Goal: Information Seeking & Learning: Learn about a topic

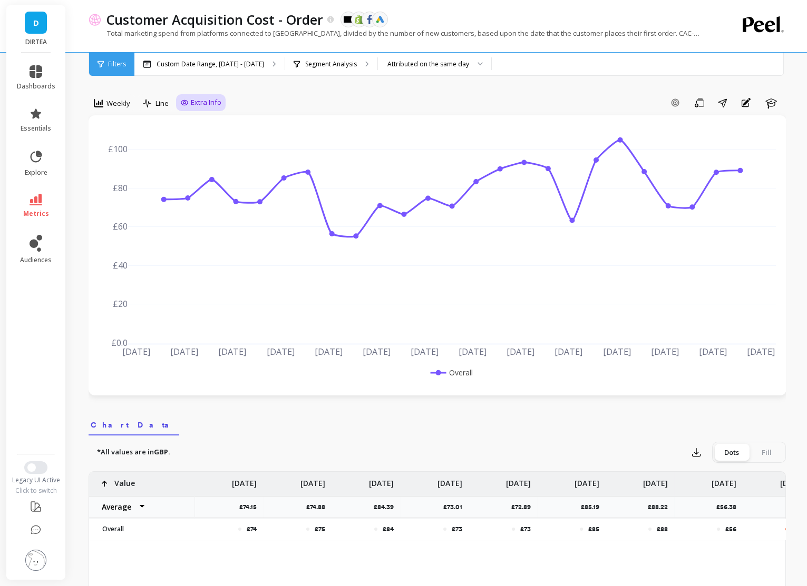
click at [194, 101] on span "Extra Info" at bounding box center [206, 102] width 31 height 11
click at [195, 168] on input "Values" at bounding box center [203, 164] width 37 height 11
checkbox input "true"
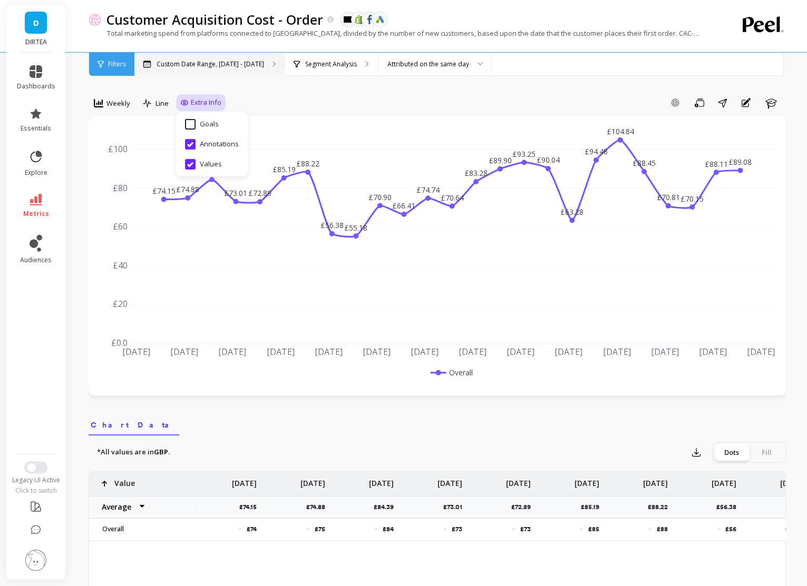
click at [191, 66] on p "Custom Date Range, [DATE] - [DATE]" at bounding box center [209, 64] width 107 height 8
click at [333, 69] on div "Segment Analysis" at bounding box center [331, 64] width 92 height 23
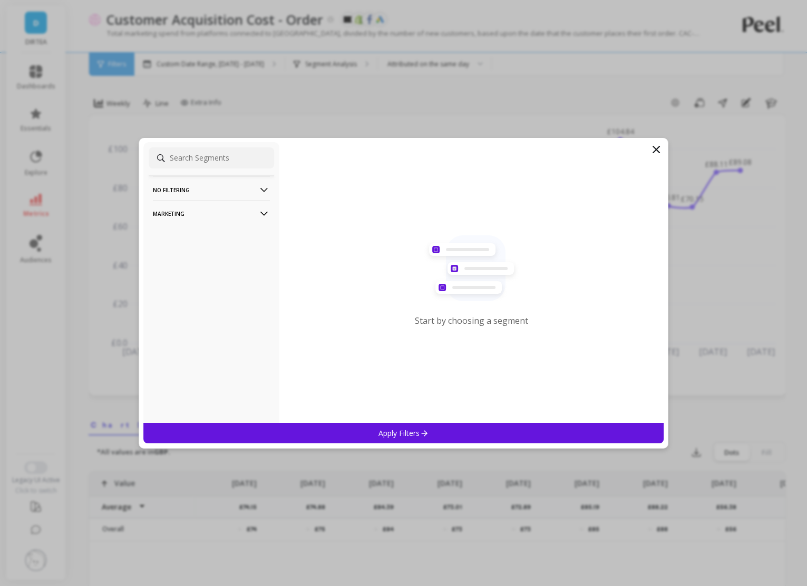
click at [257, 214] on p "Marketing" at bounding box center [211, 213] width 117 height 27
click at [179, 277] on div "Countries" at bounding box center [211, 270] width 125 height 17
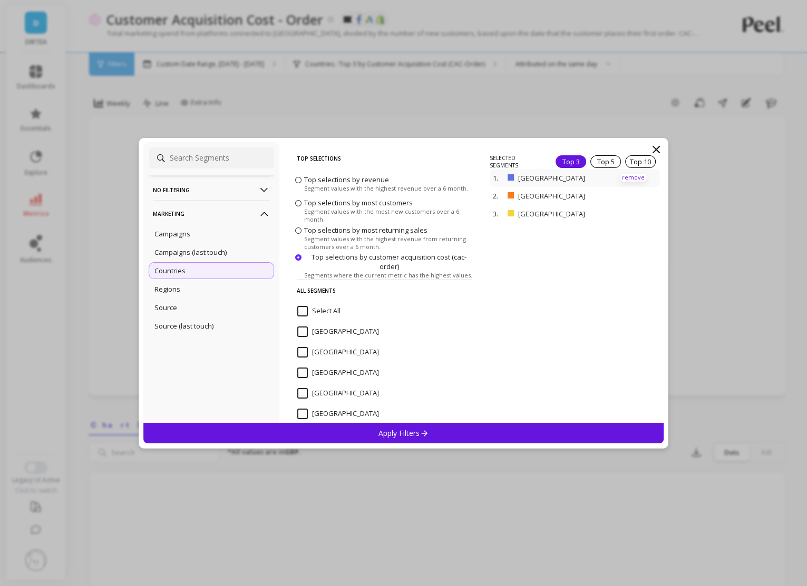
click at [628, 174] on p "remove" at bounding box center [633, 178] width 27 height 8
click at [477, 439] on div "Apply Filters" at bounding box center [403, 433] width 521 height 21
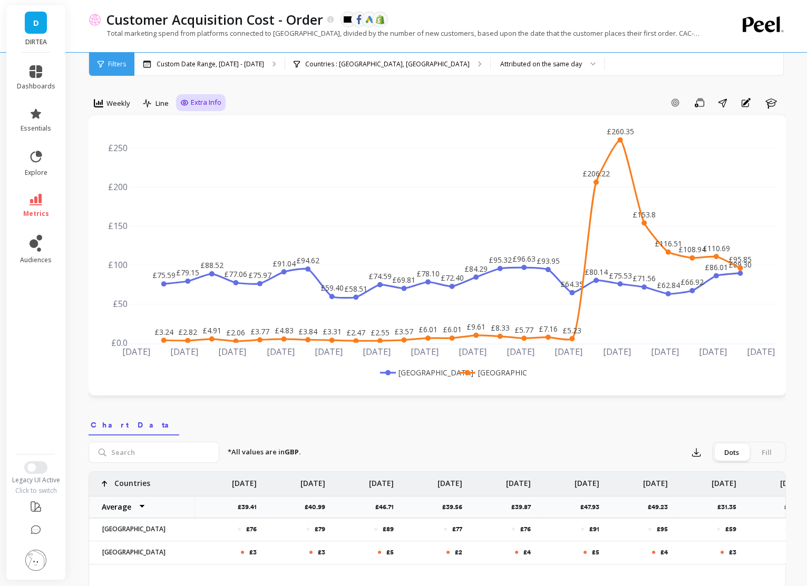
click at [184, 105] on icon at bounding box center [184, 102] width 7 height 5
click at [106, 104] on span "Weekly" at bounding box center [118, 104] width 24 height 10
click at [118, 148] on div "Daily" at bounding box center [127, 147] width 60 height 10
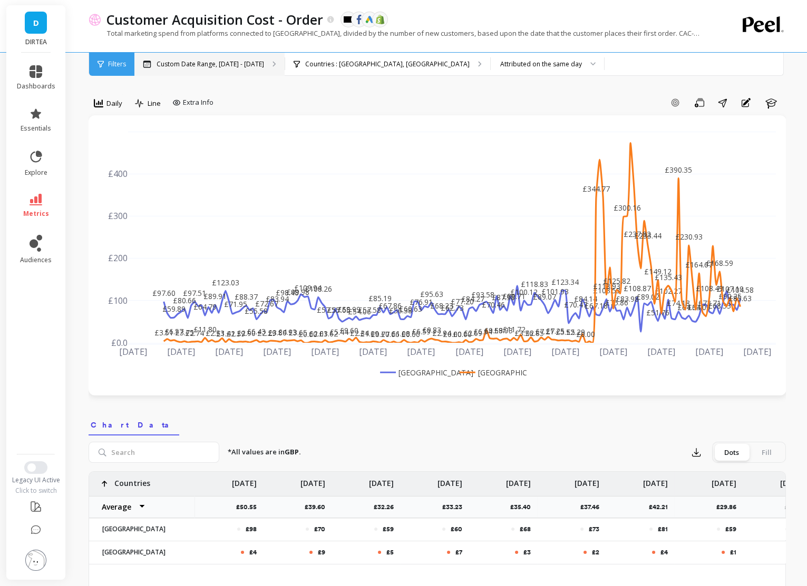
click at [256, 68] on div "Custom Date Range, [DATE] - [DATE]" at bounding box center [209, 64] width 150 height 23
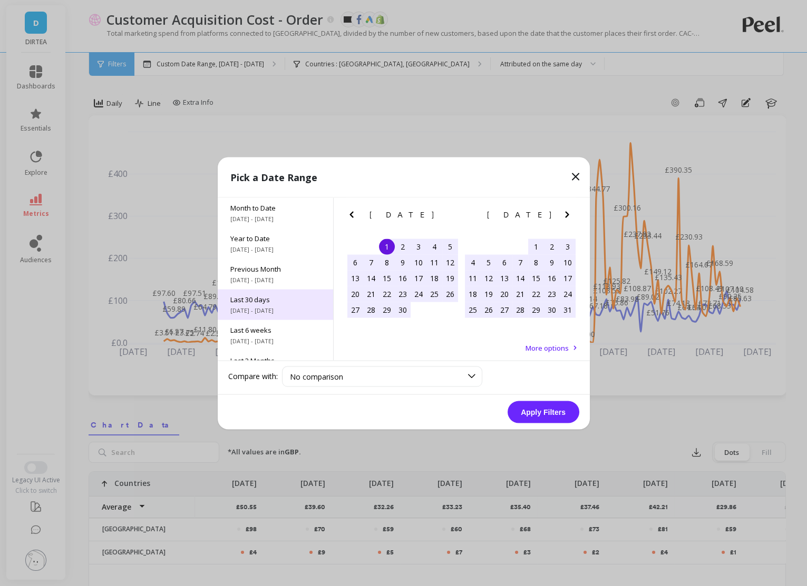
click at [285, 310] on span "[DATE] - [DATE]" at bounding box center [275, 310] width 90 height 8
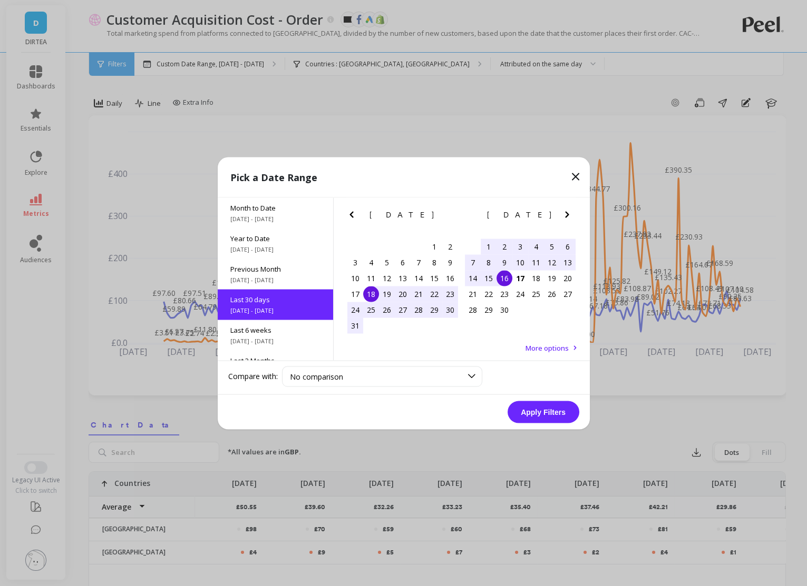
scroll to position [25, 0]
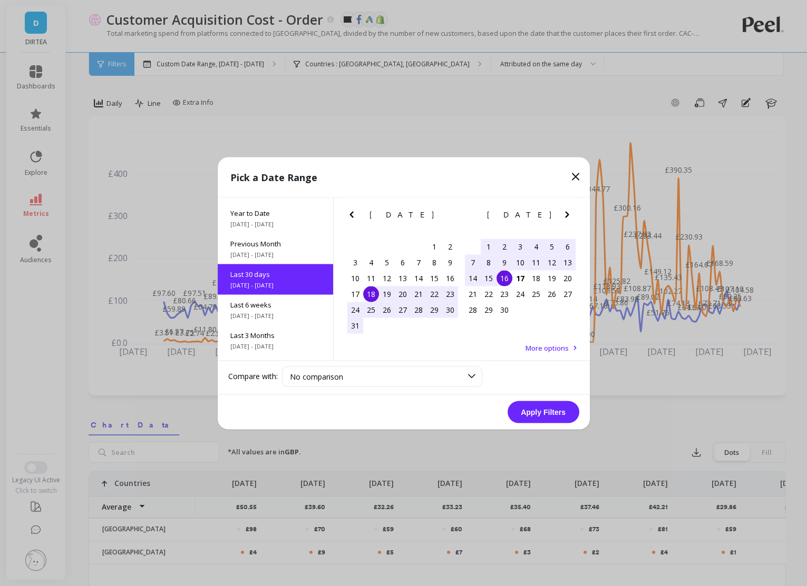
click at [541, 407] on button "Apply Filters" at bounding box center [543, 412] width 72 height 22
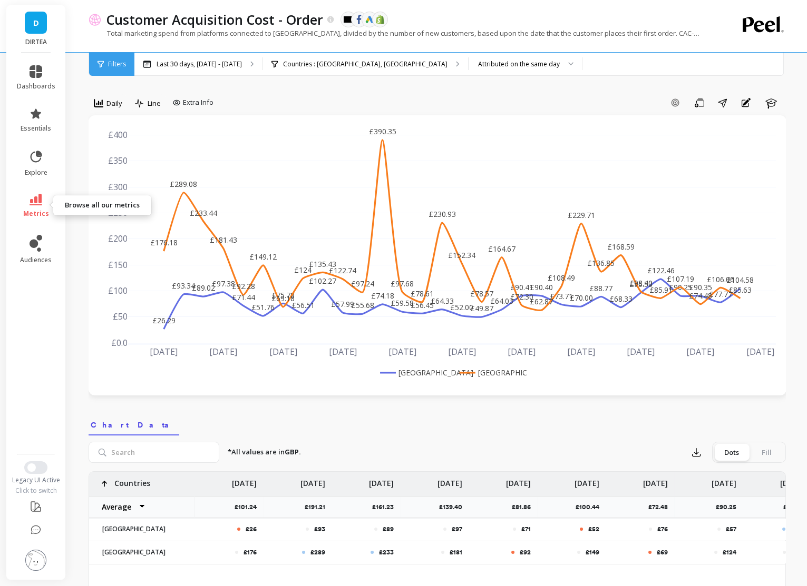
click at [40, 208] on link "metrics" at bounding box center [36, 206] width 38 height 24
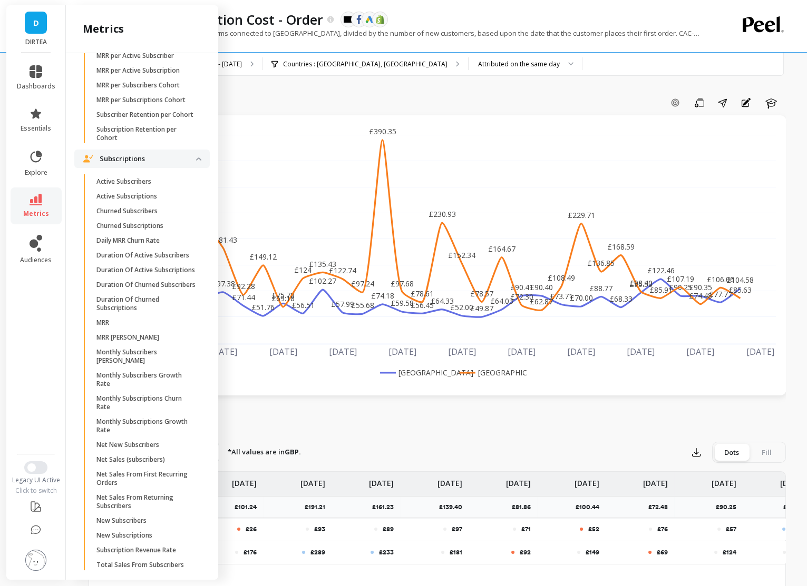
scroll to position [2980, 0]
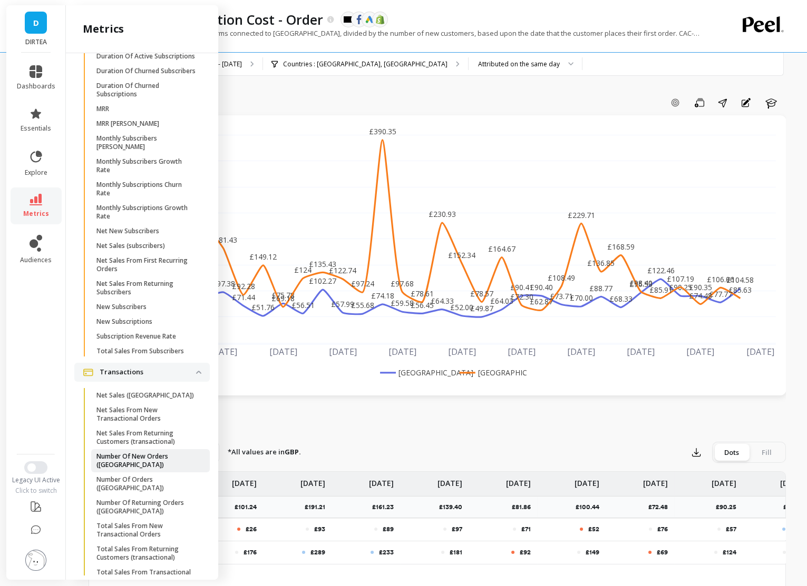
click at [164, 457] on p "Number Of New Orders ([GEOGRAPHIC_DATA])" at bounding box center [146, 461] width 101 height 17
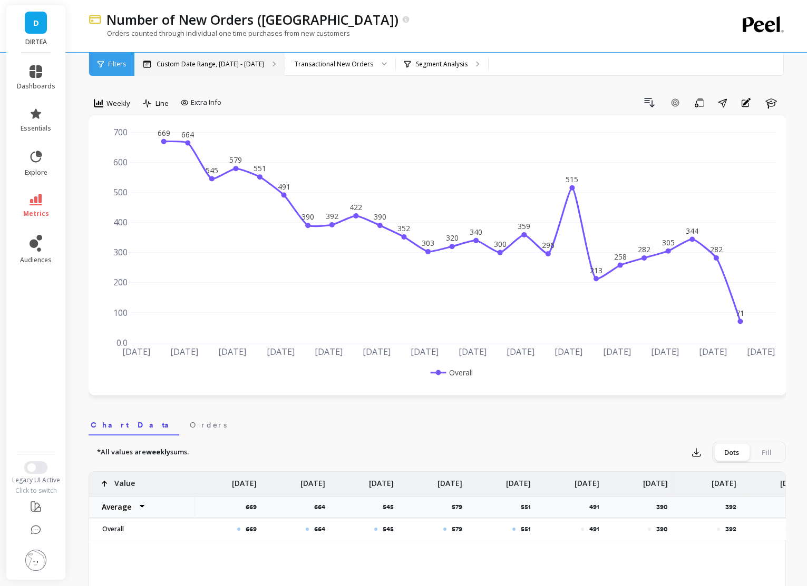
click at [194, 68] on div "Custom Date Range, [DATE] - [DATE]" at bounding box center [209, 64] width 150 height 23
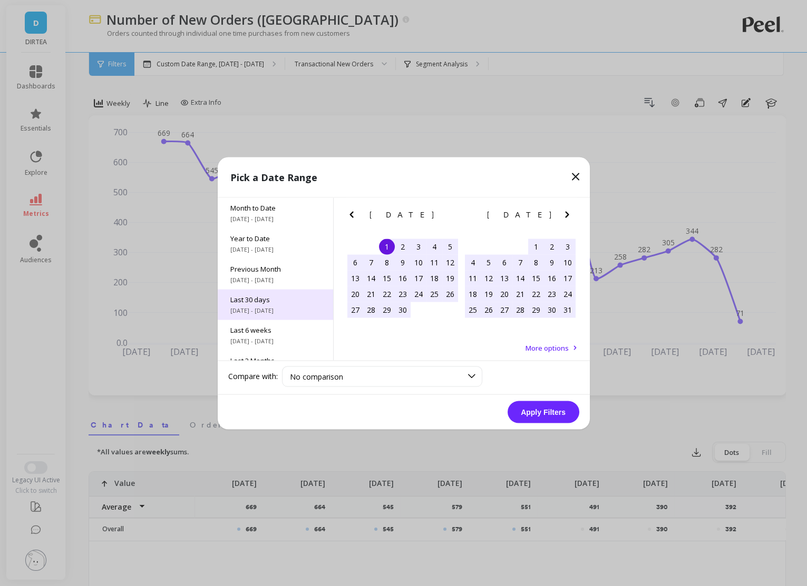
click at [281, 302] on span "Last 30 days" at bounding box center [275, 299] width 90 height 9
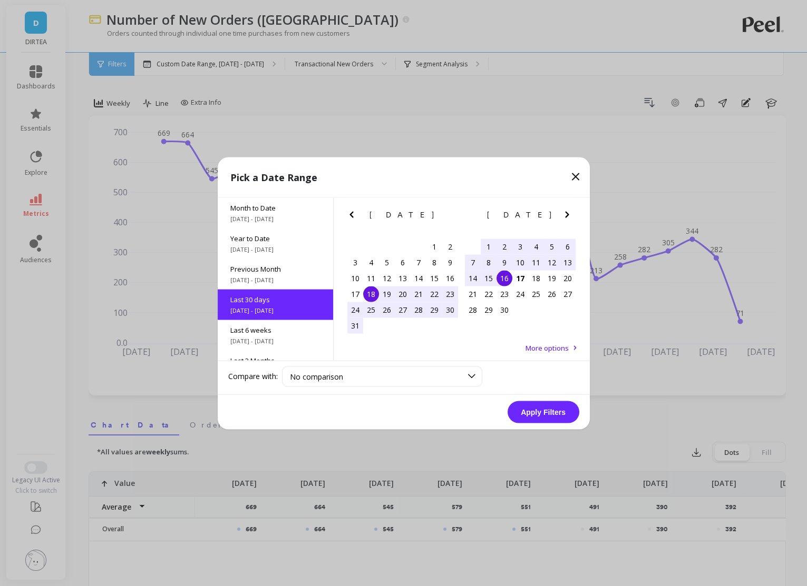
scroll to position [25, 0]
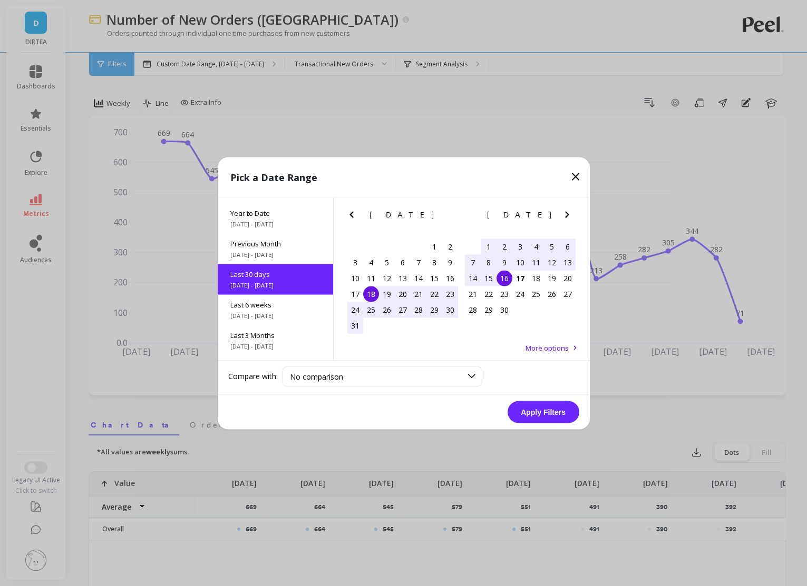
click at [555, 411] on button "Apply Filters" at bounding box center [543, 412] width 72 height 22
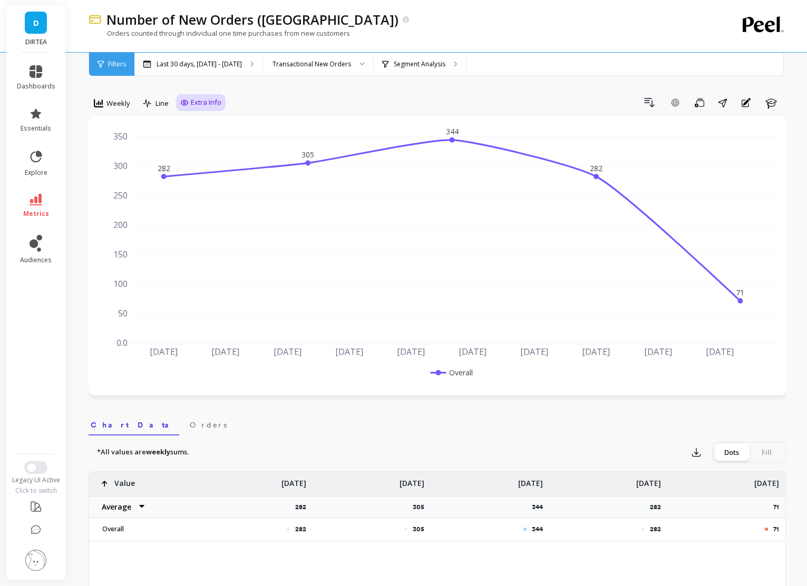
click at [201, 102] on span "Extra Info" at bounding box center [206, 102] width 31 height 11
click at [221, 69] on div "Last 30 days, [DATE] - [DATE]" at bounding box center [198, 64] width 128 height 23
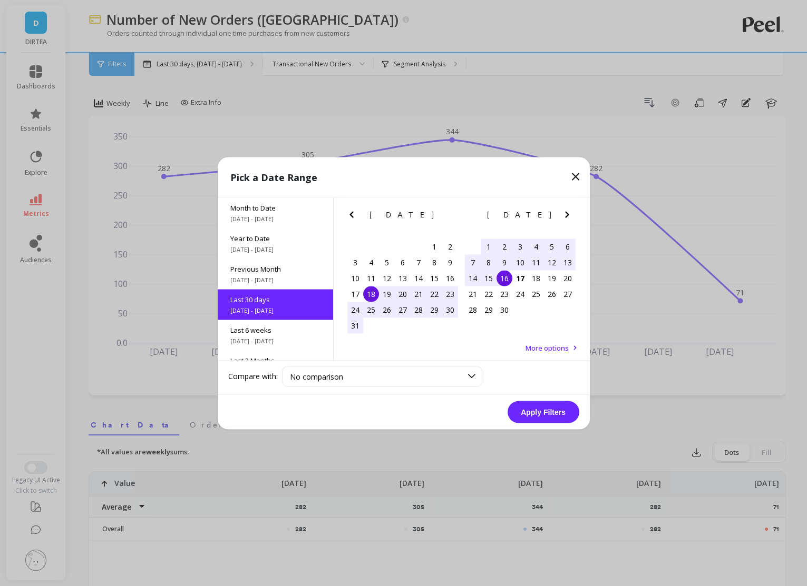
scroll to position [25, 0]
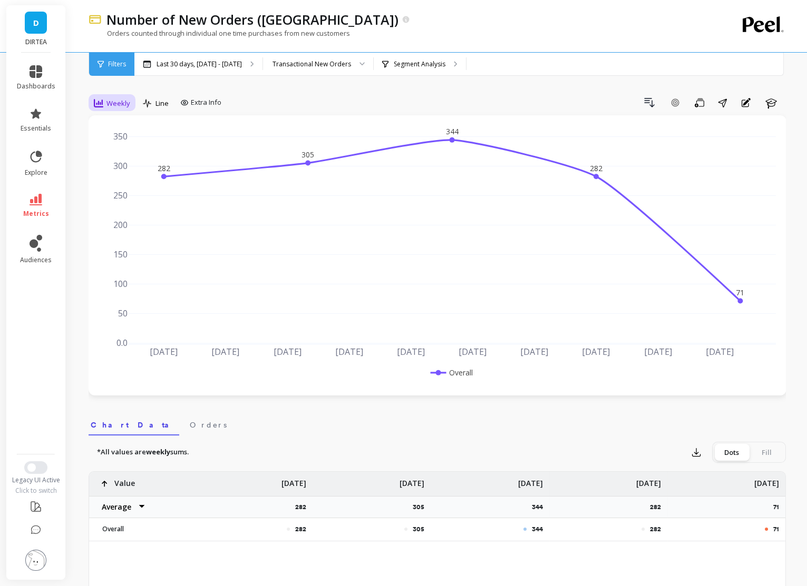
click at [119, 102] on span "Weekly" at bounding box center [118, 104] width 24 height 10
click at [131, 148] on div "Daily" at bounding box center [127, 147] width 60 height 10
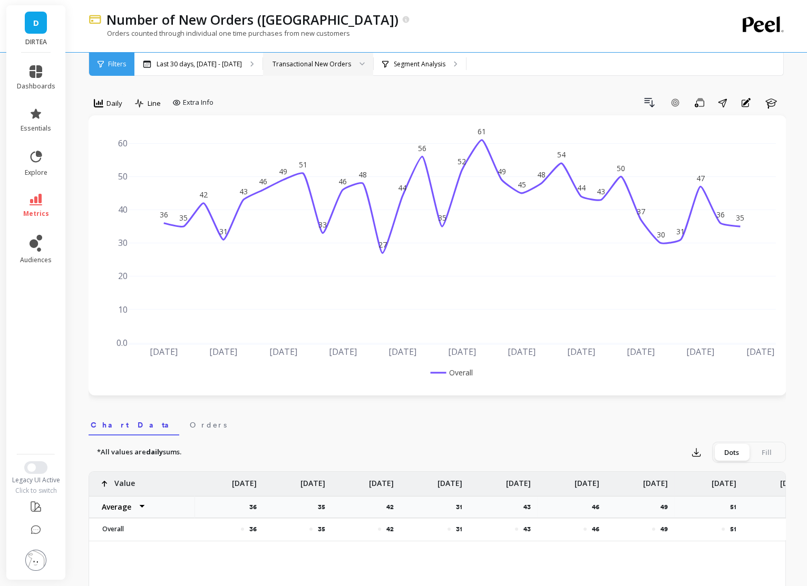
click at [289, 65] on div "Transactional New Orders" at bounding box center [311, 64] width 79 height 10
click at [302, 97] on div "Transactional Orders" at bounding box center [318, 94] width 96 height 10
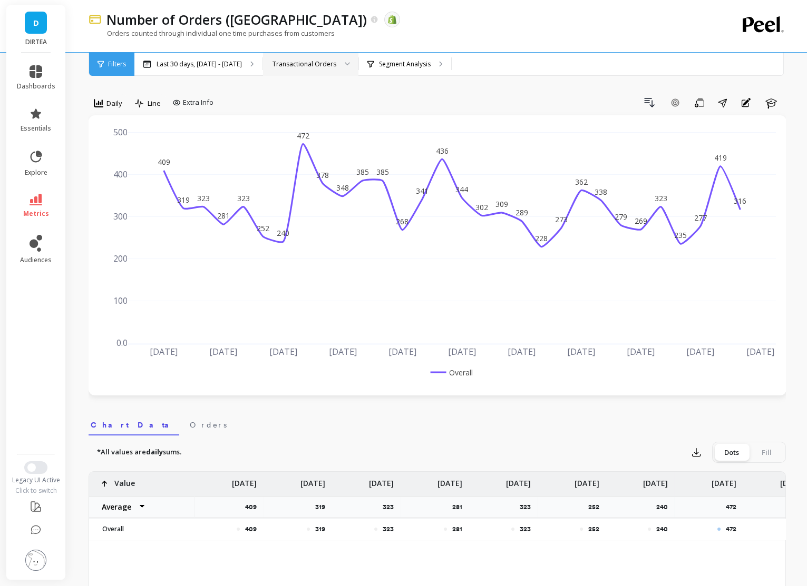
click at [316, 69] on div "Transactional Orders" at bounding box center [310, 64] width 95 height 23
click at [320, 116] on div "Transactional New Orders" at bounding box center [311, 114] width 82 height 10
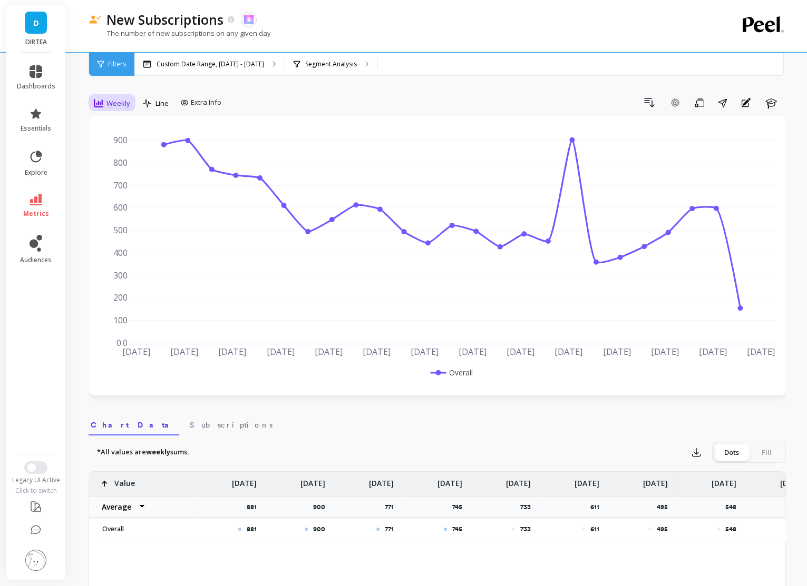
click at [114, 106] on span "Weekly" at bounding box center [118, 104] width 24 height 10
click at [117, 145] on div "Daily" at bounding box center [127, 147] width 60 height 10
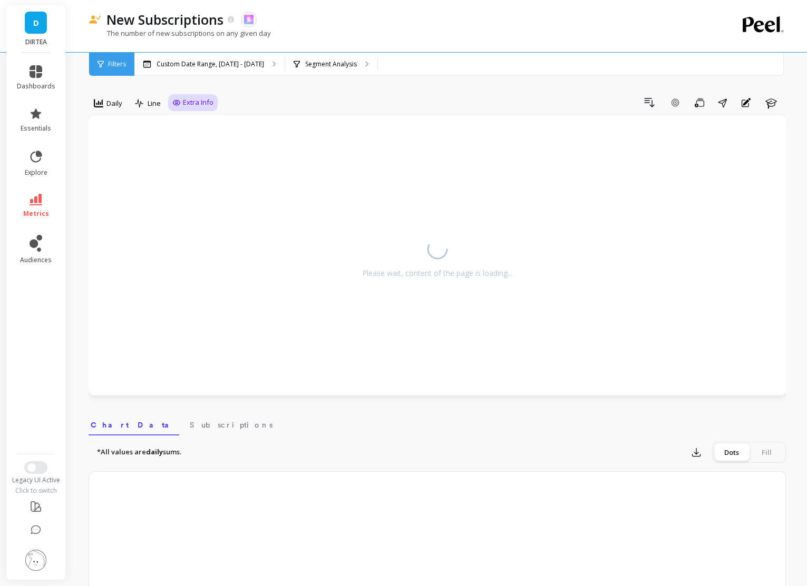
click at [204, 96] on div "Extra Info" at bounding box center [193, 102] width 50 height 17
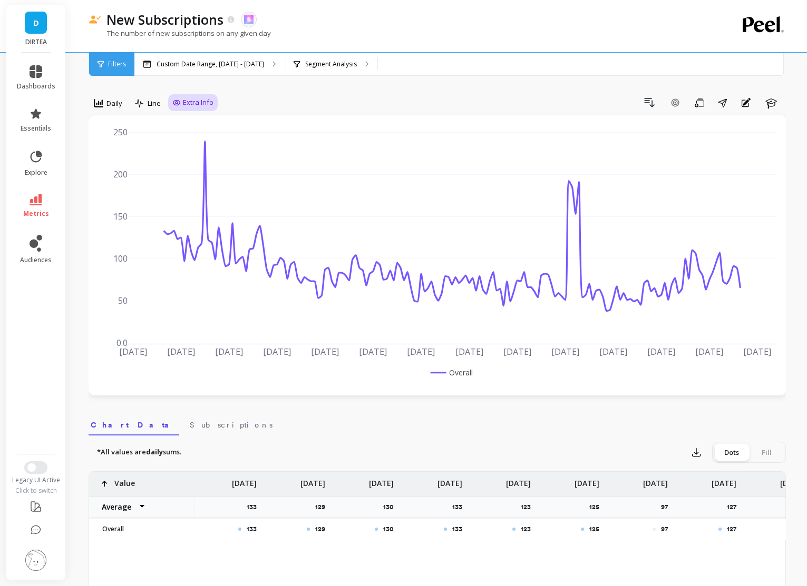
click at [190, 97] on span "Extra Info" at bounding box center [198, 102] width 31 height 11
click at [190, 165] on input "Values" at bounding box center [195, 164] width 37 height 11
checkbox input "true"
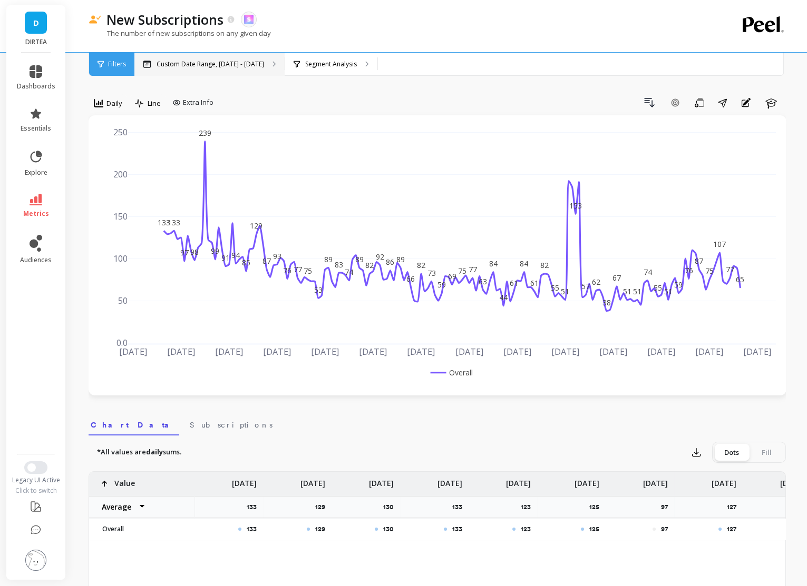
click at [172, 62] on p "Custom Date Range, [DATE] - [DATE]" at bounding box center [209, 64] width 107 height 8
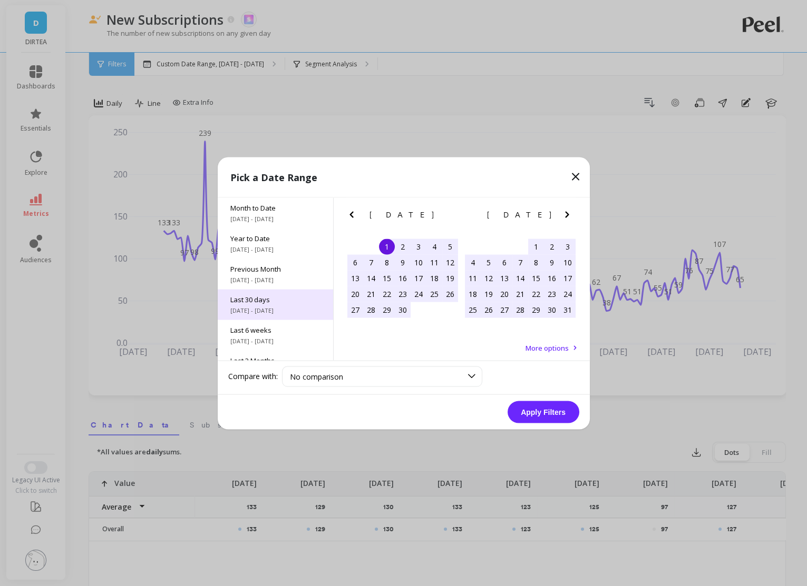
click at [261, 295] on span "Last 30 days" at bounding box center [275, 299] width 90 height 9
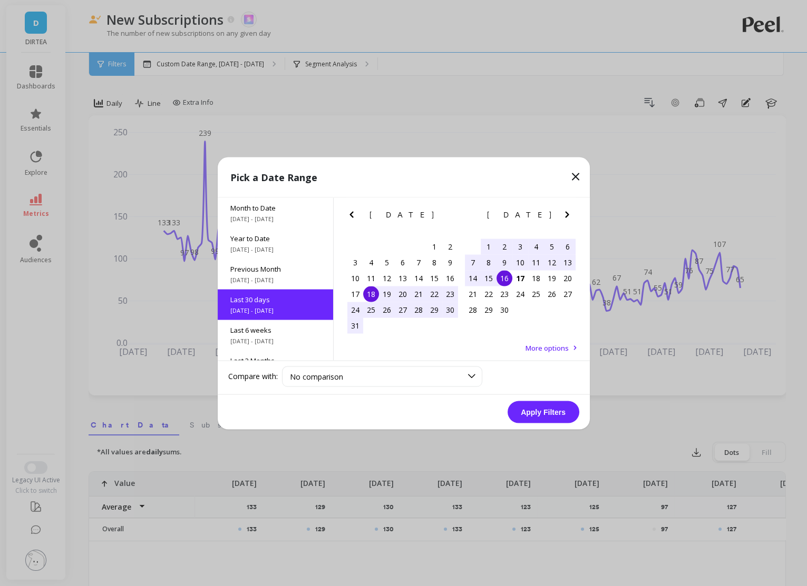
scroll to position [25, 0]
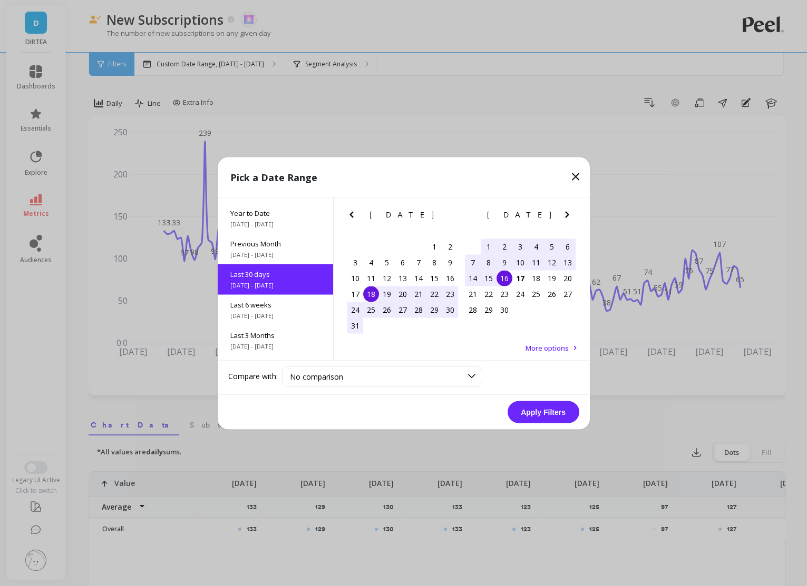
click at [535, 411] on button "Apply Filters" at bounding box center [543, 412] width 72 height 22
